Goal: Task Accomplishment & Management: Manage account settings

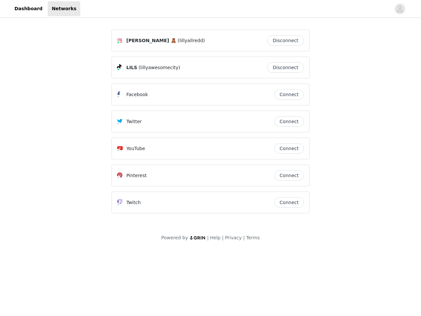
click at [211, 124] on div "Twitter" at bounding box center [195, 121] width 157 height 8
click at [211, 9] on div at bounding box center [235, 8] width 310 height 15
click at [400, 9] on icon "avatar" at bounding box center [400, 9] width 6 height 11
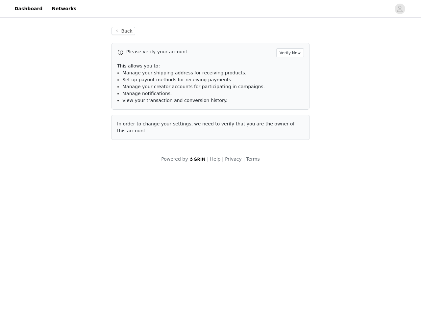
click at [287, 40] on div "Back Please verify your account. Verify Now This allows you to: Manage your shi…" at bounding box center [211, 83] width 214 height 129
click at [287, 67] on p "This allows you to:" at bounding box center [210, 65] width 187 height 7
click at [289, 94] on li "Manage notifications." at bounding box center [213, 93] width 182 height 7
click at [289, 121] on span "In order to change your settings, we need to verify that you are the owner of t…" at bounding box center [206, 127] width 178 height 12
click at [289, 148] on div "Back Please verify your account. Verify Now This allows you to: Manage your shi…" at bounding box center [211, 87] width 214 height 136
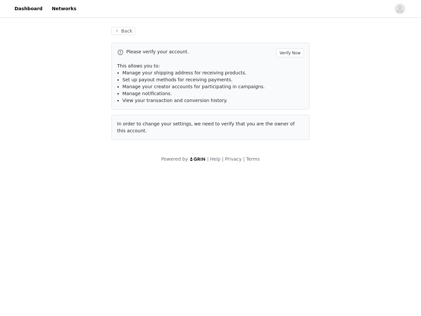
click at [289, 175] on body "Dashboard Networks Back Please verify your account. Verify Now This allows you …" at bounding box center [210, 158] width 421 height 316
